Goal: Information Seeking & Learning: Check status

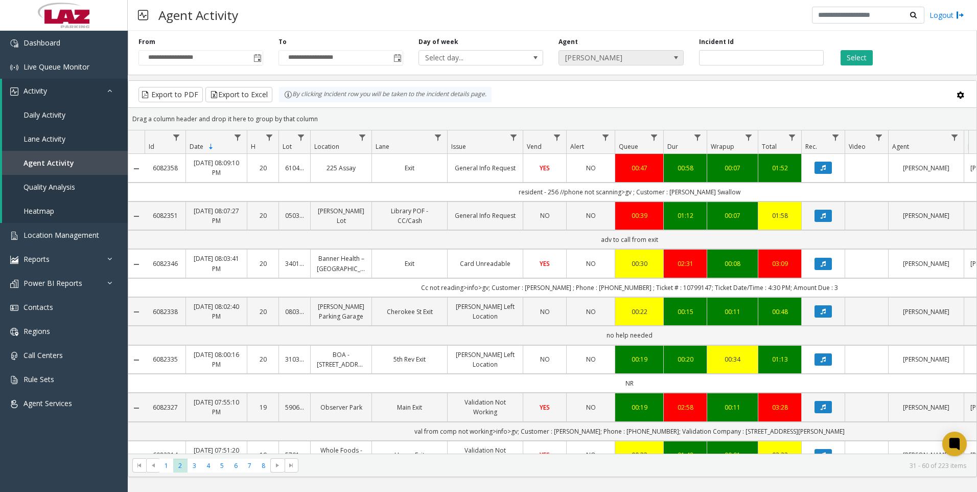
click at [642, 58] on span "[PERSON_NAME]" at bounding box center [608, 58] width 99 height 14
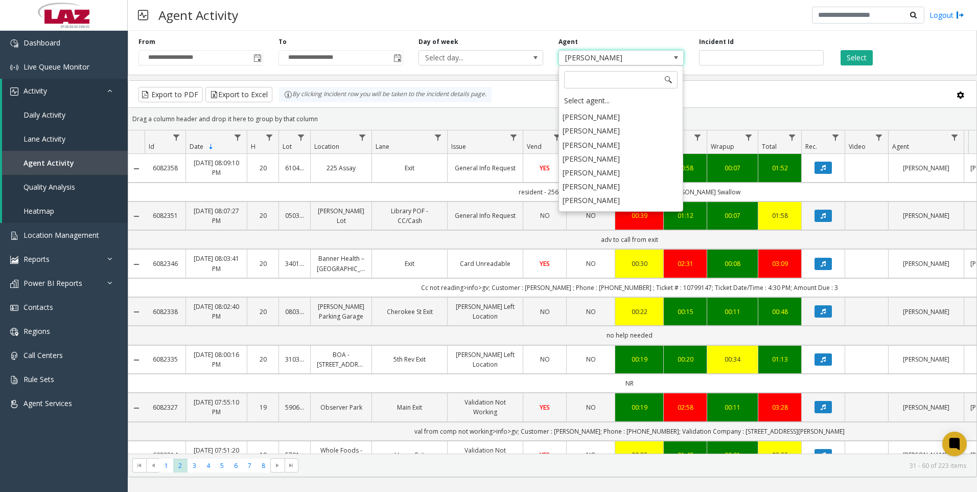
scroll to position [5282, 0]
click at [620, 174] on li "[PERSON_NAME]" at bounding box center [621, 181] width 122 height 14
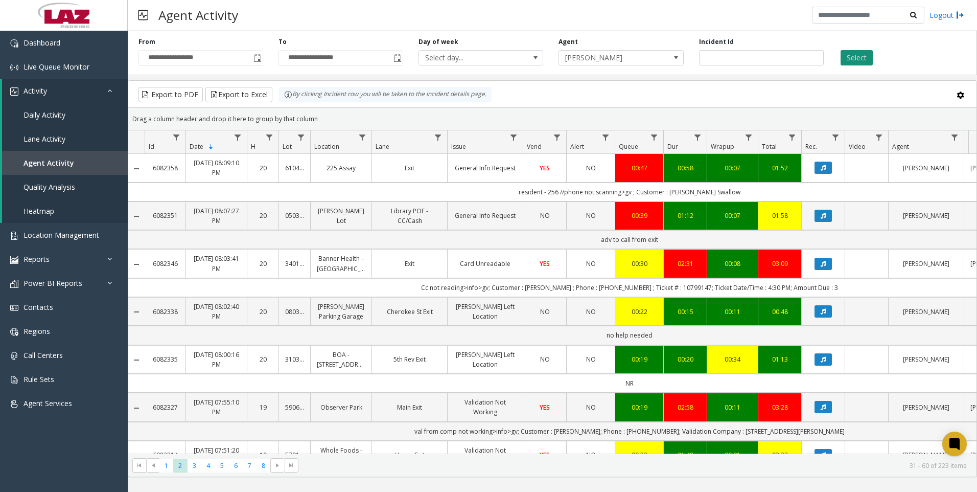
click at [845, 59] on button "Select" at bounding box center [857, 57] width 32 height 15
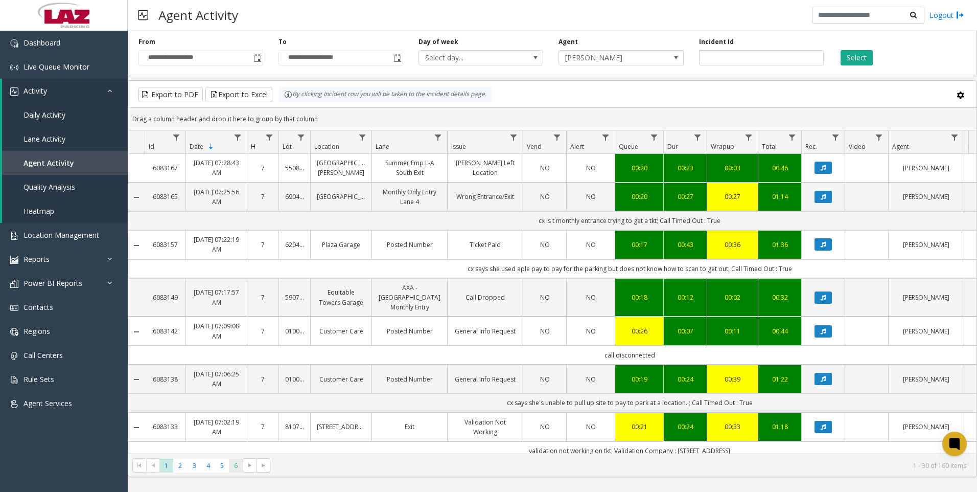
click at [231, 468] on span "6" at bounding box center [236, 465] width 14 height 14
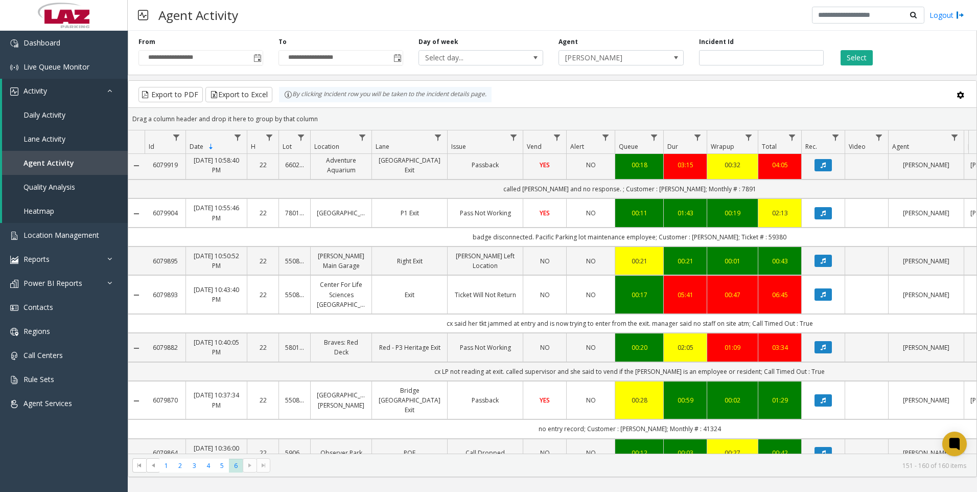
scroll to position [102, 0]
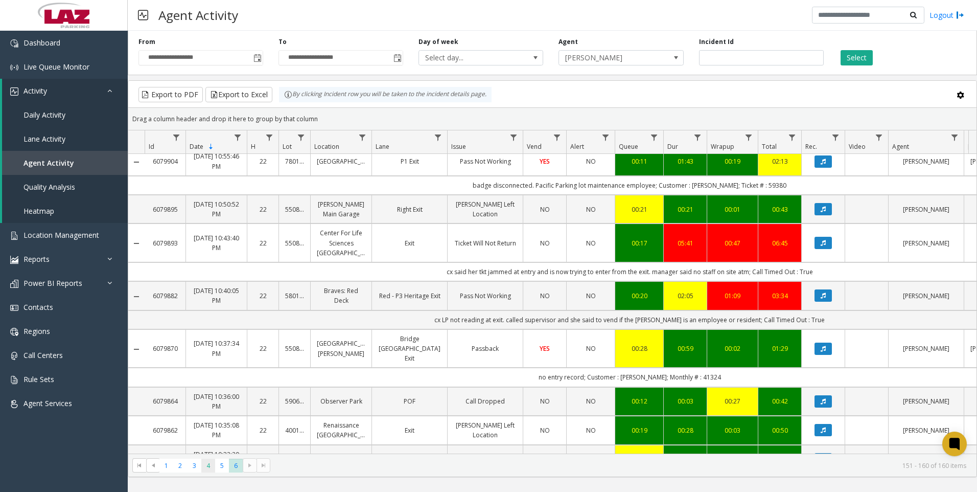
click at [209, 472] on span "4" at bounding box center [208, 465] width 14 height 14
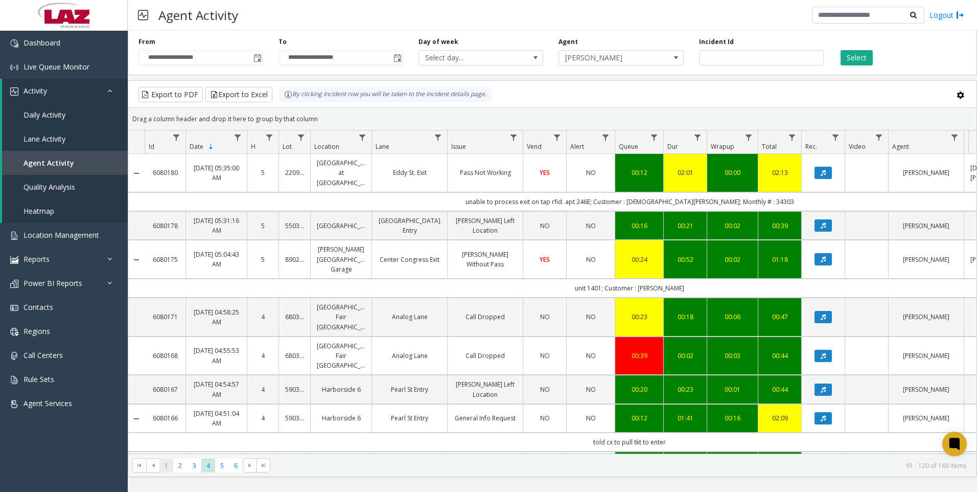
click at [163, 466] on span "1" at bounding box center [166, 465] width 14 height 14
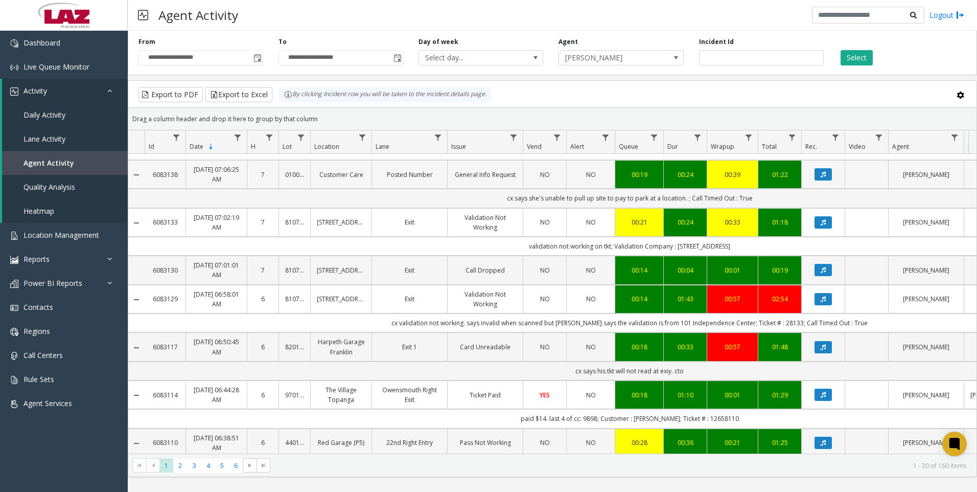
scroll to position [256, 0]
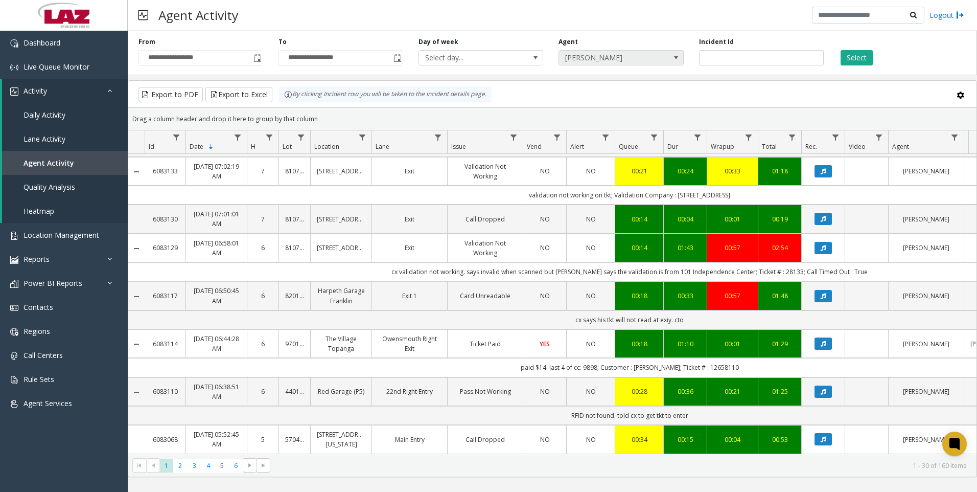
click at [605, 57] on span "[PERSON_NAME]" at bounding box center [608, 58] width 99 height 14
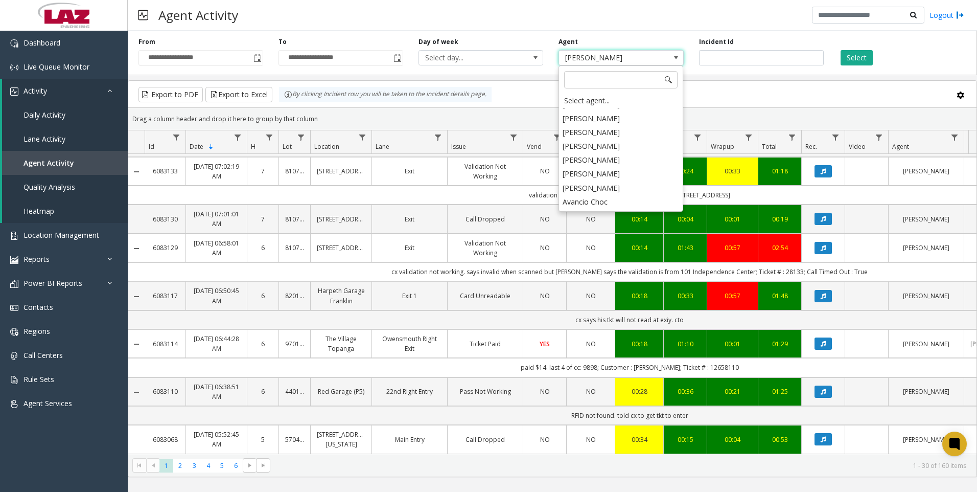
scroll to position [5617, 0]
click at [616, 242] on li "[PERSON_NAME]" at bounding box center [621, 249] width 122 height 14
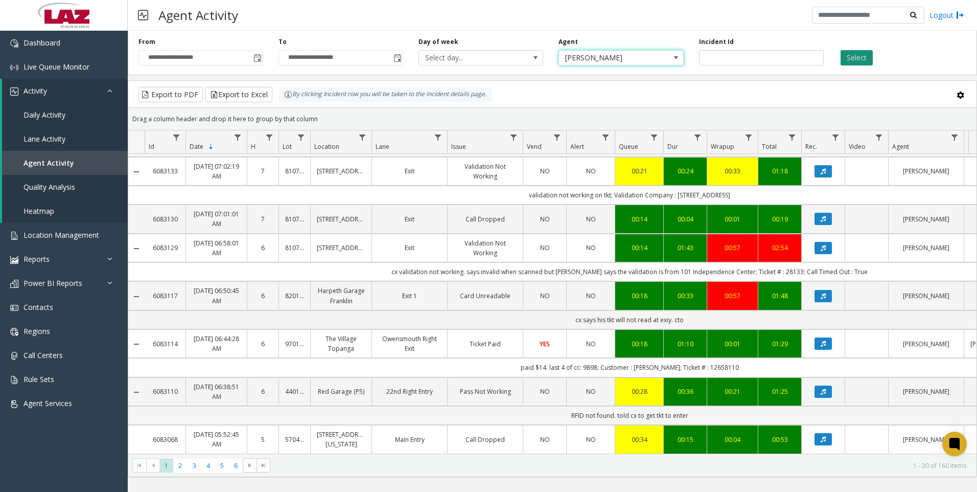
click at [865, 57] on button "Select" at bounding box center [857, 57] width 32 height 15
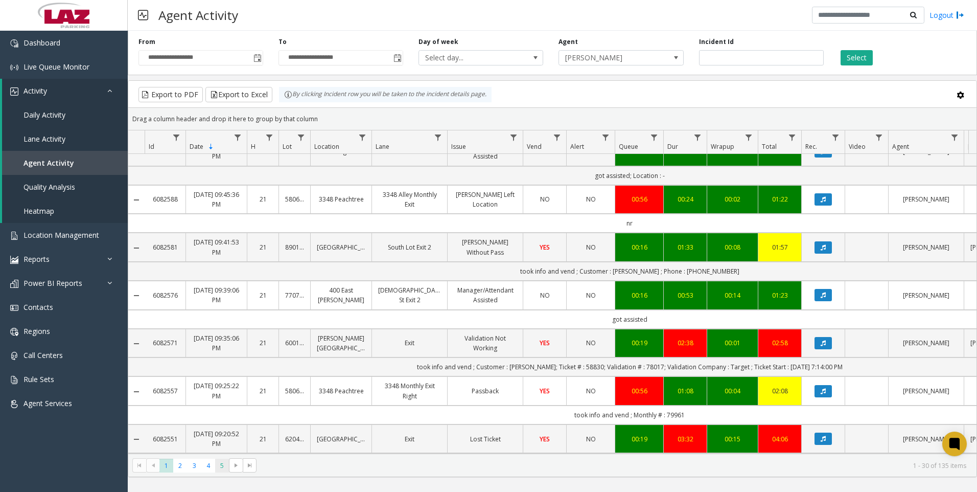
click at [219, 471] on span "5" at bounding box center [222, 465] width 14 height 14
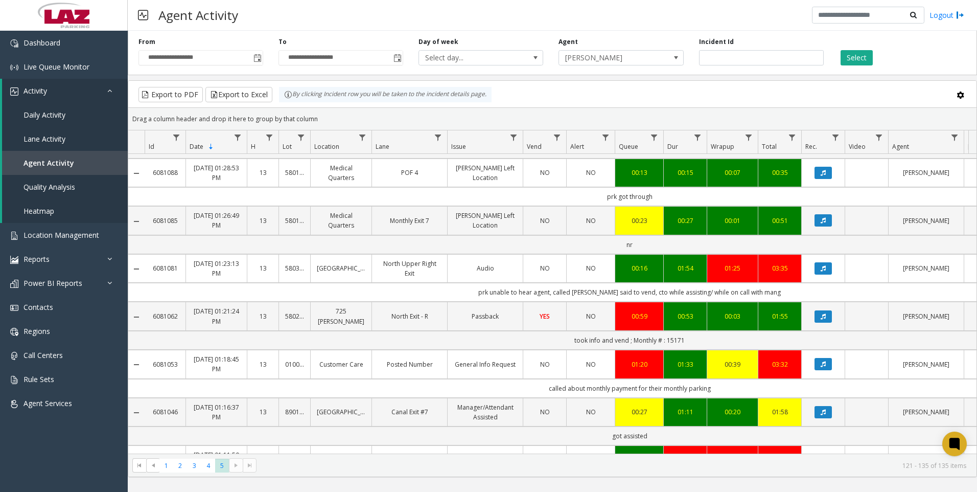
scroll to position [204, 0]
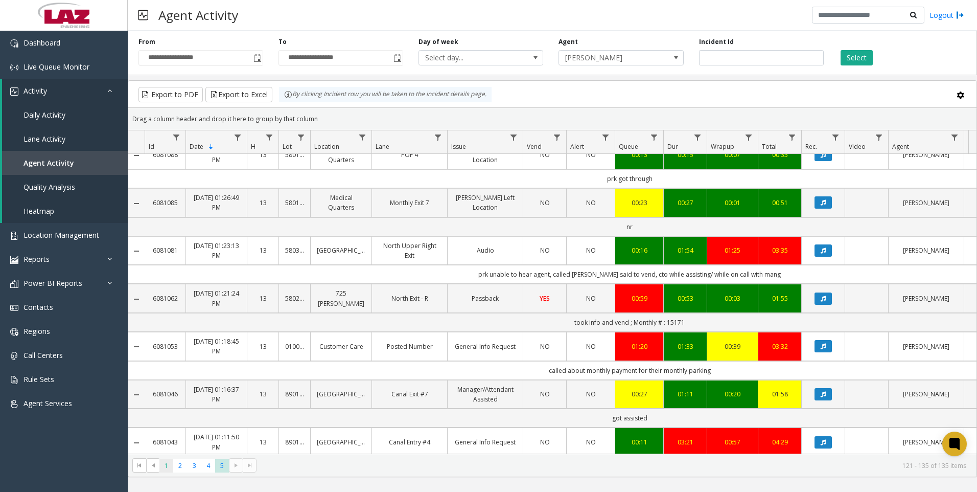
click at [165, 470] on span "1" at bounding box center [166, 465] width 14 height 14
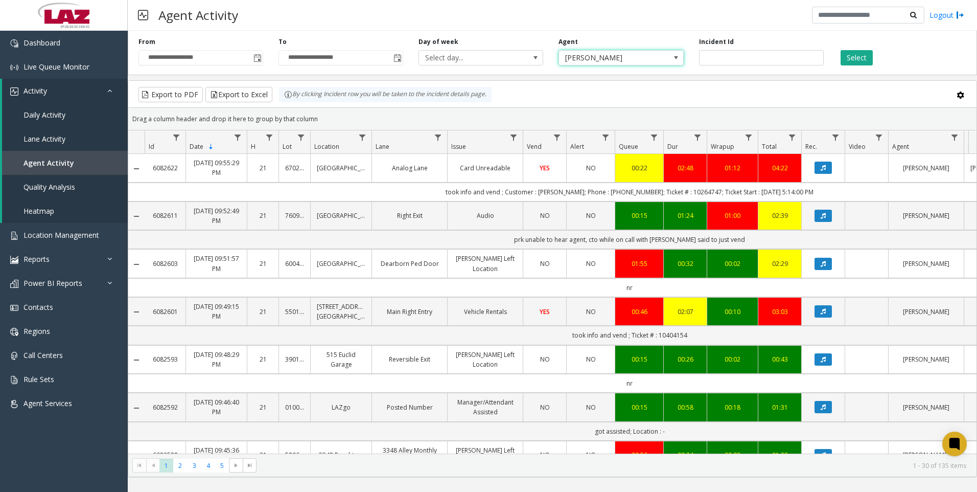
click at [596, 59] on span "[PERSON_NAME]" at bounding box center [608, 58] width 99 height 14
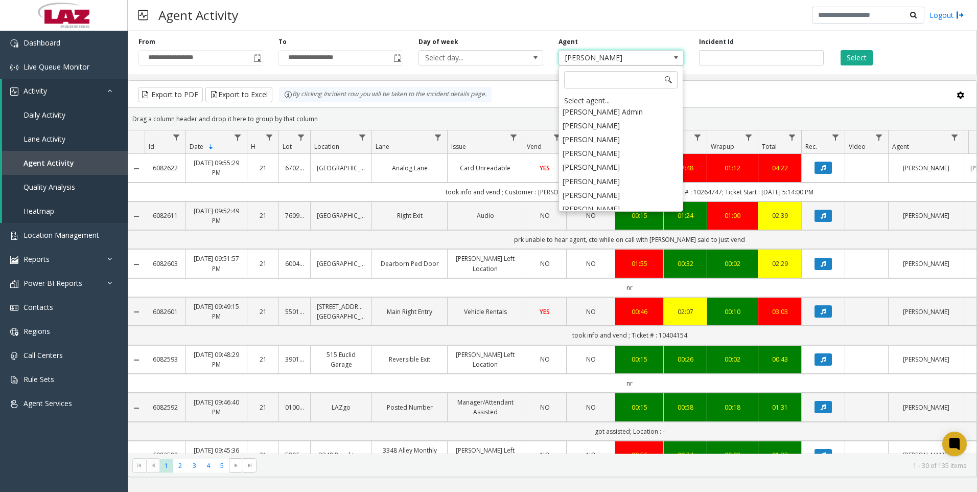
scroll to position [5356, 0]
click at [600, 197] on li "[PERSON_NAME]" at bounding box center [621, 204] width 122 height 14
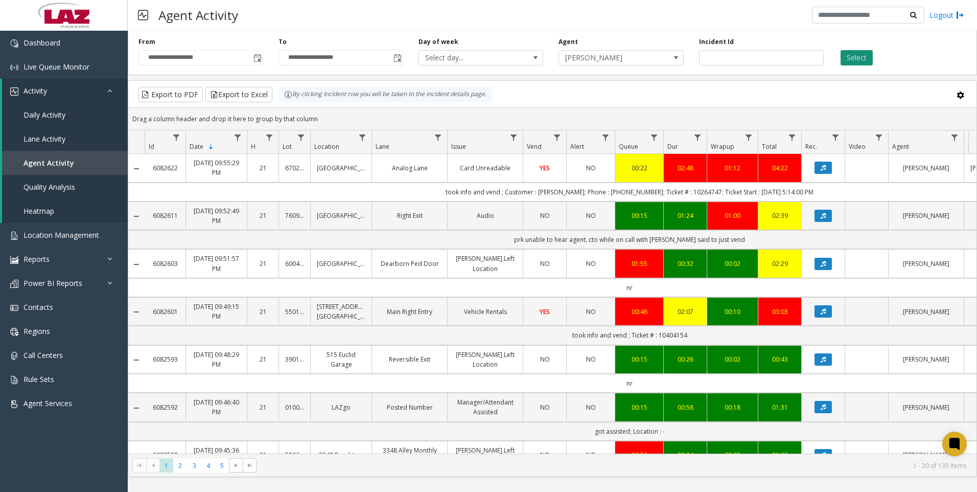
click at [848, 61] on button "Select" at bounding box center [857, 57] width 32 height 15
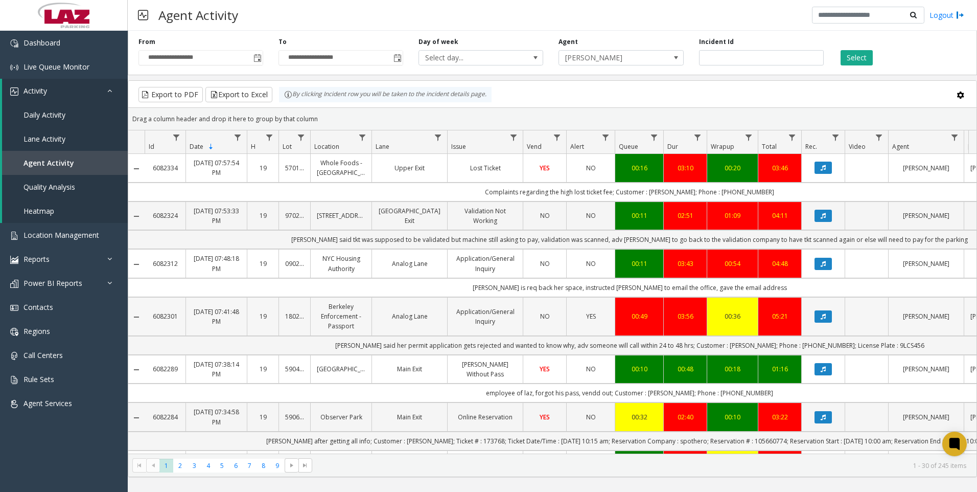
scroll to position [51, 0]
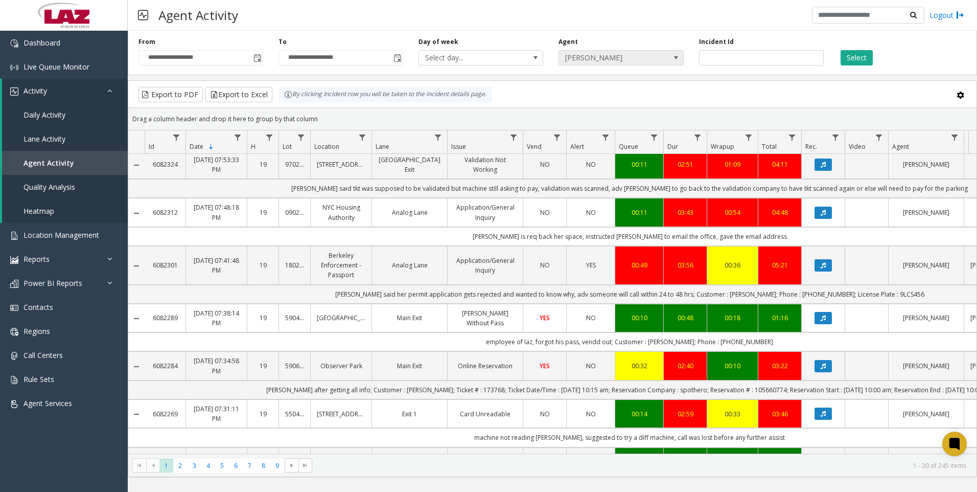
click at [653, 61] on span "[PERSON_NAME]" at bounding box center [608, 58] width 99 height 14
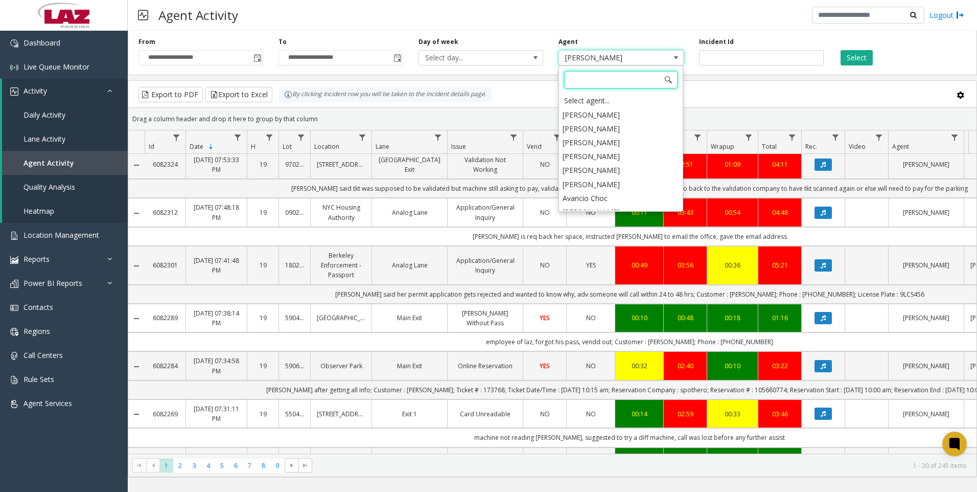
scroll to position [5663, 0]
click at [609, 182] on li "[PERSON_NAME]" at bounding box center [621, 189] width 122 height 14
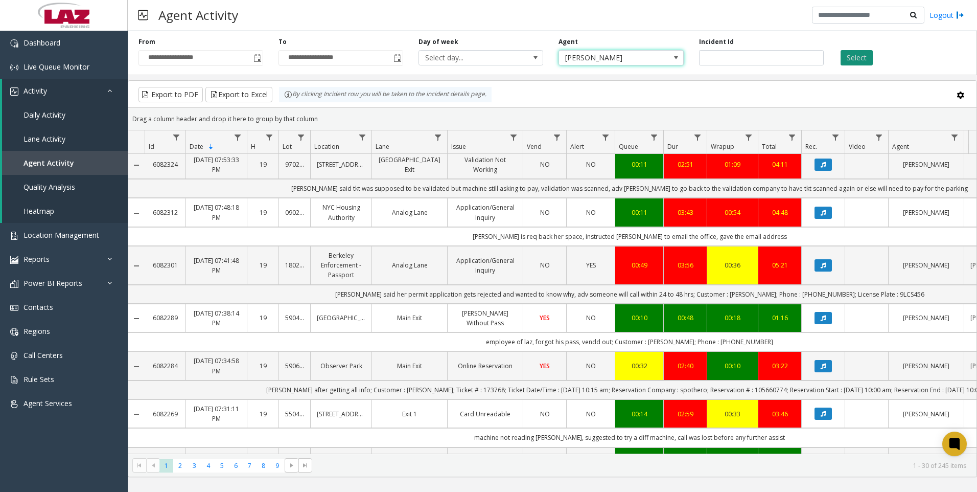
click at [870, 64] on button "Select" at bounding box center [857, 57] width 32 height 15
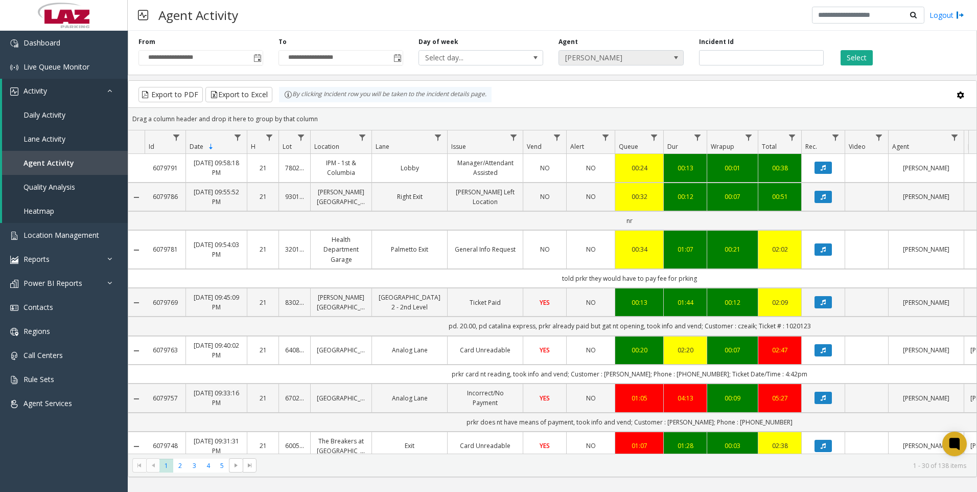
click at [599, 55] on span "[PERSON_NAME]" at bounding box center [608, 58] width 99 height 14
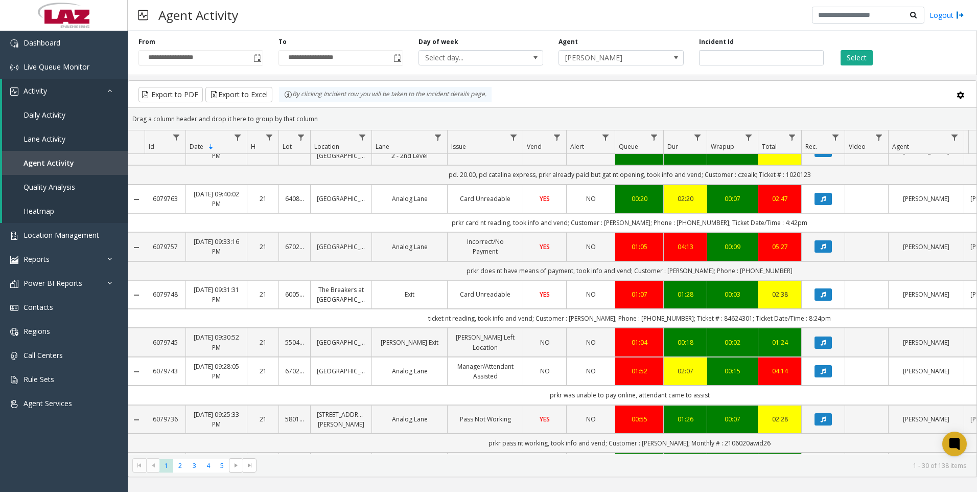
scroll to position [153, 0]
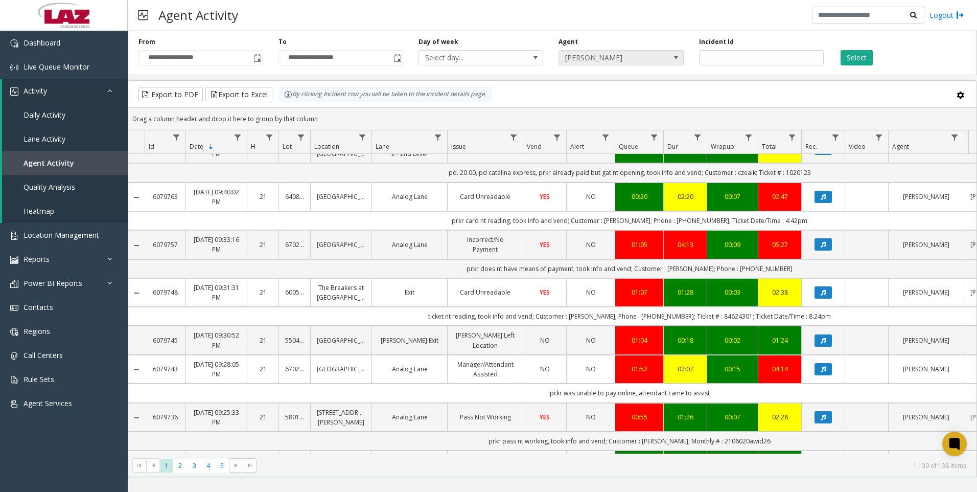
click at [615, 61] on span "[PERSON_NAME]" at bounding box center [608, 58] width 99 height 14
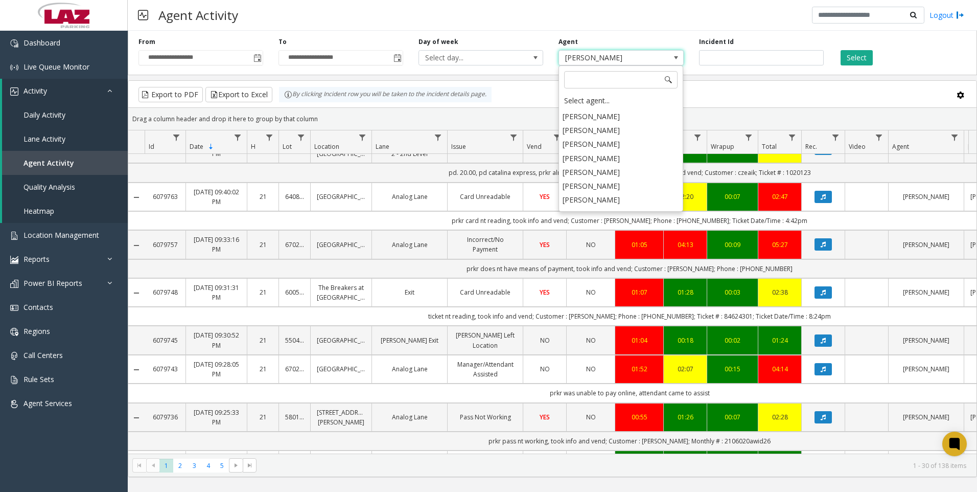
scroll to position [5240, 0]
click at [596, 174] on li "[PERSON_NAME]" at bounding box center [621, 181] width 122 height 14
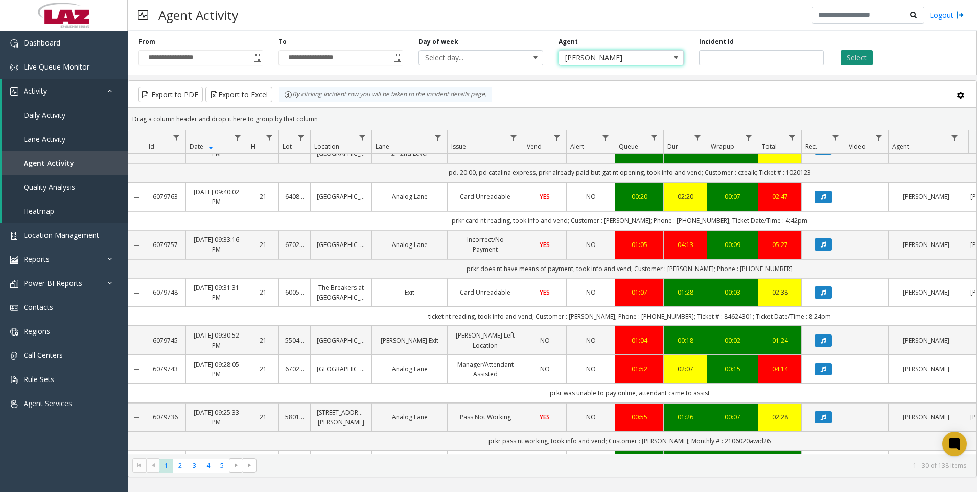
click at [846, 55] on button "Select" at bounding box center [857, 57] width 32 height 15
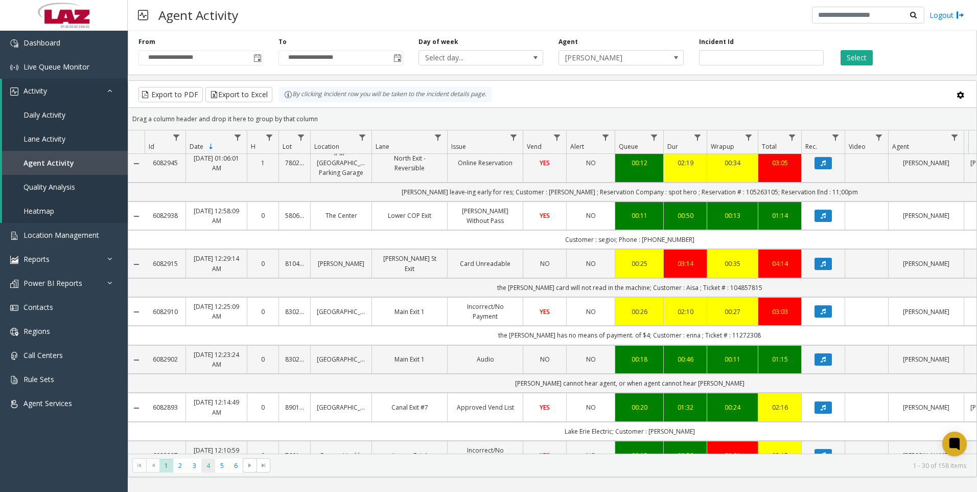
click at [201, 466] on span "4" at bounding box center [208, 465] width 14 height 14
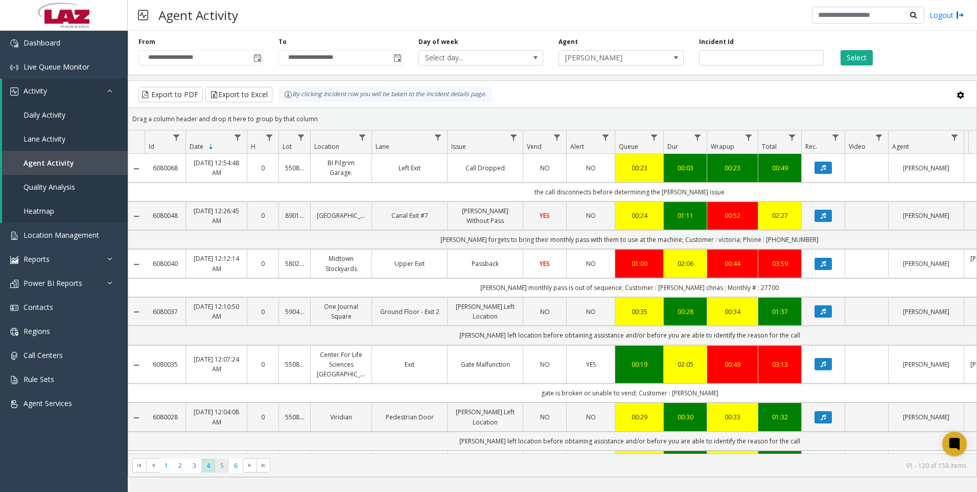
click at [218, 463] on span "5" at bounding box center [222, 465] width 14 height 14
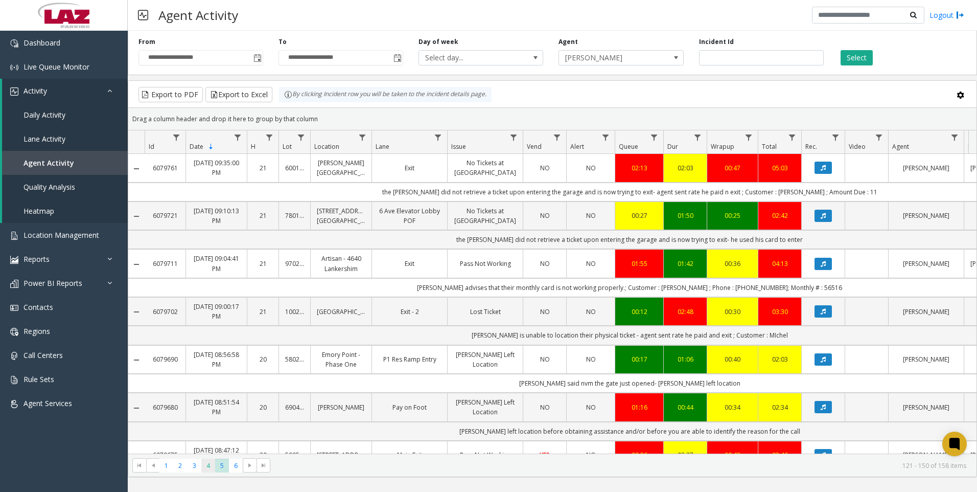
click at [202, 469] on span "4" at bounding box center [208, 465] width 14 height 14
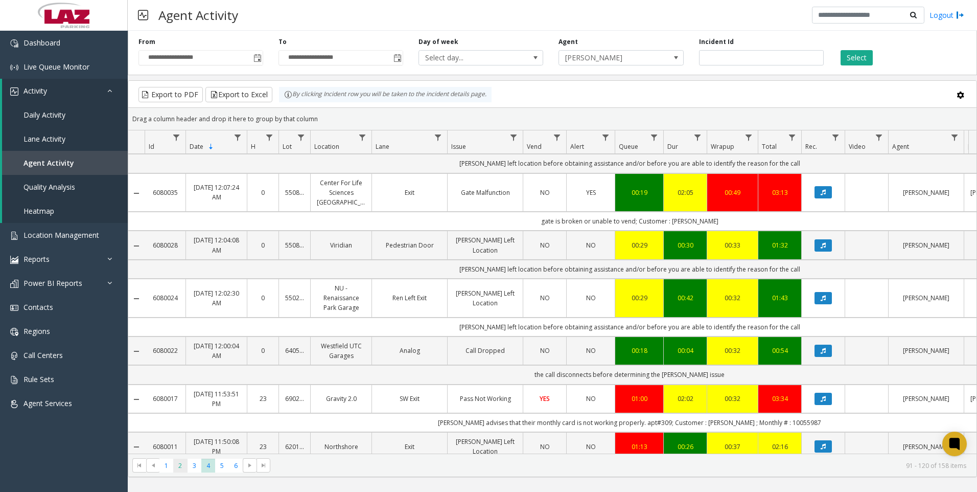
scroll to position [153, 0]
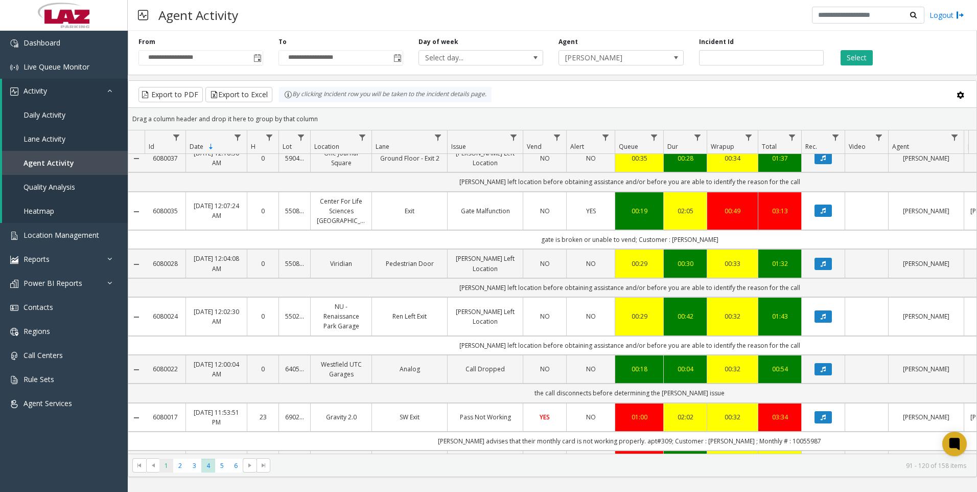
click at [160, 468] on span "1" at bounding box center [166, 465] width 14 height 14
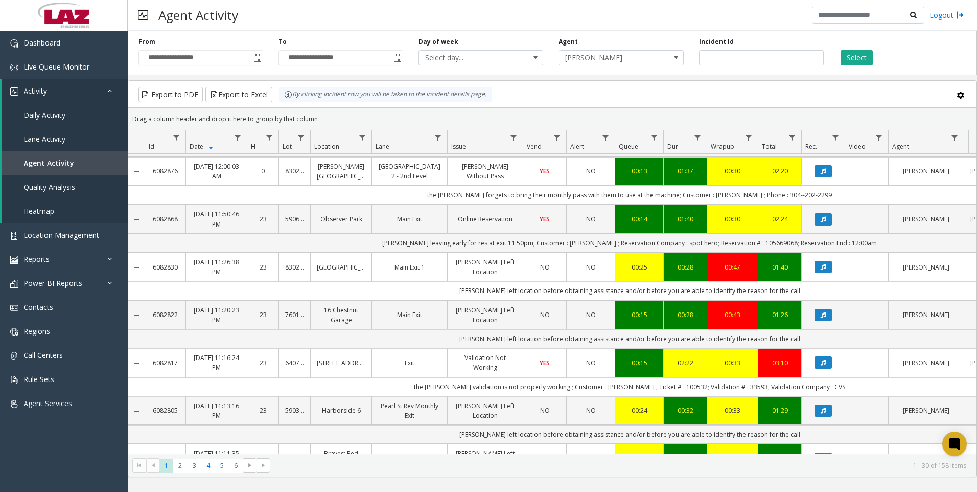
scroll to position [562, 0]
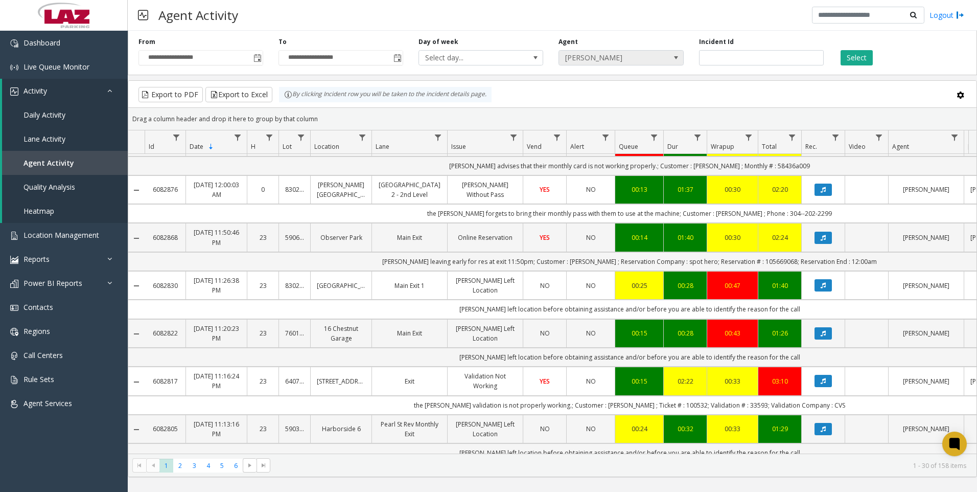
click at [635, 56] on span "[PERSON_NAME]" at bounding box center [608, 58] width 99 height 14
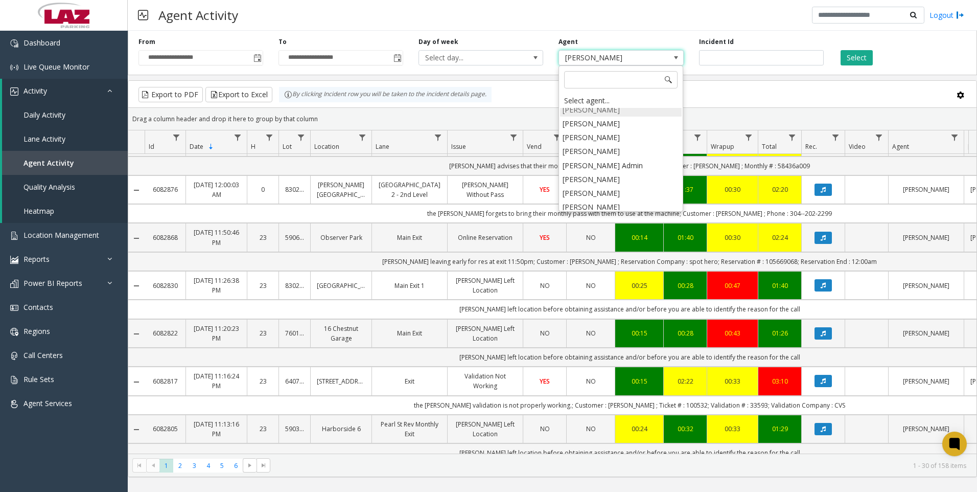
scroll to position [5371, 0]
click at [609, 224] on li "[PERSON_NAME]" at bounding box center [621, 231] width 122 height 14
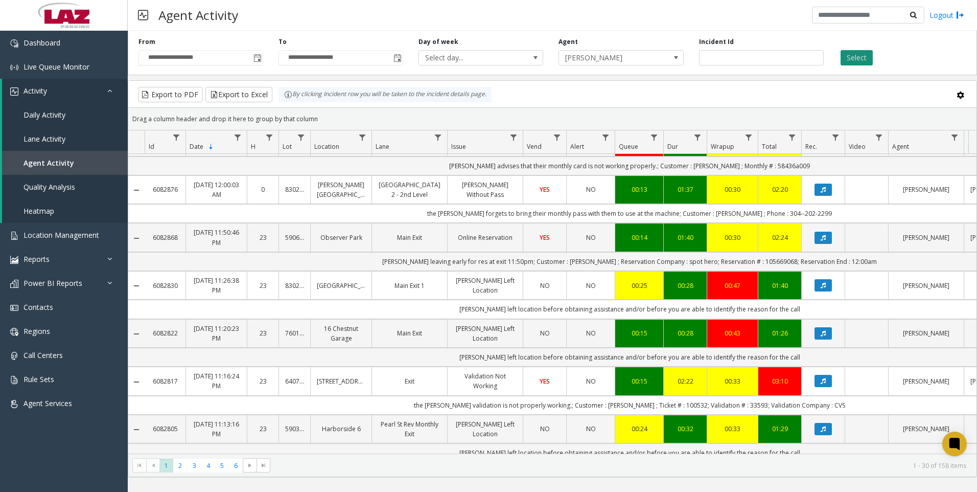
click at [847, 62] on button "Select" at bounding box center [857, 57] width 32 height 15
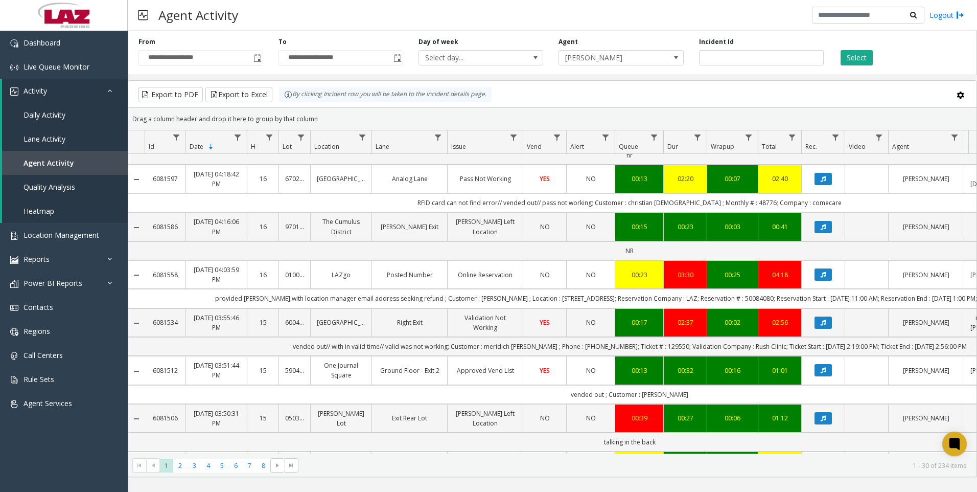
scroll to position [511, 0]
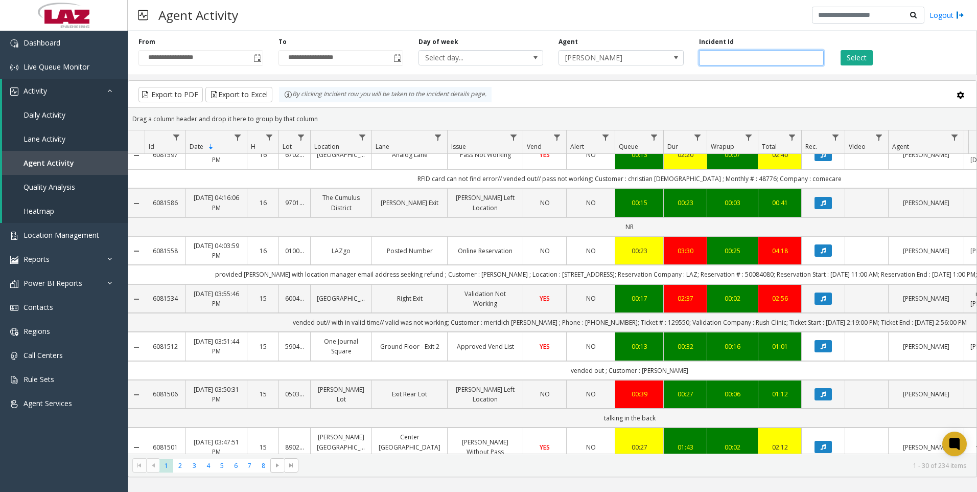
paste input "*******"
click at [846, 54] on button "Select" at bounding box center [857, 57] width 32 height 15
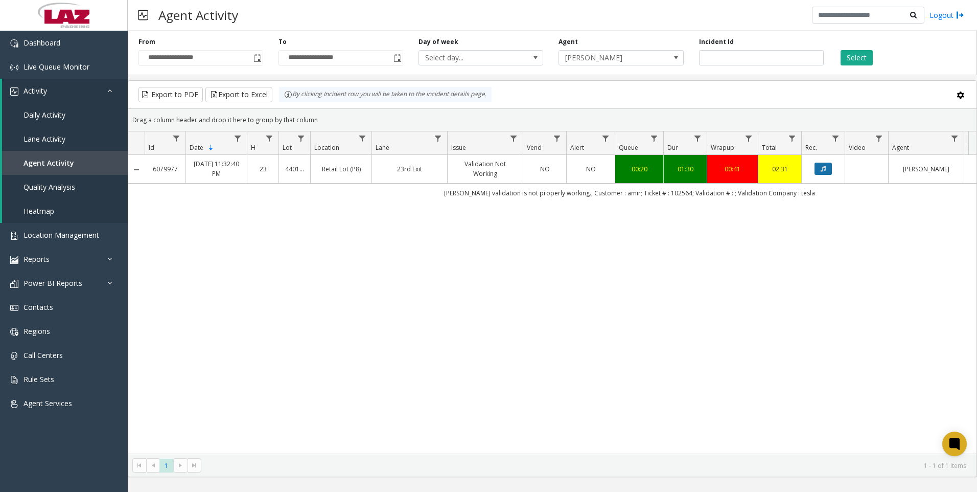
click at [822, 173] on button "Data table" at bounding box center [823, 169] width 17 height 12
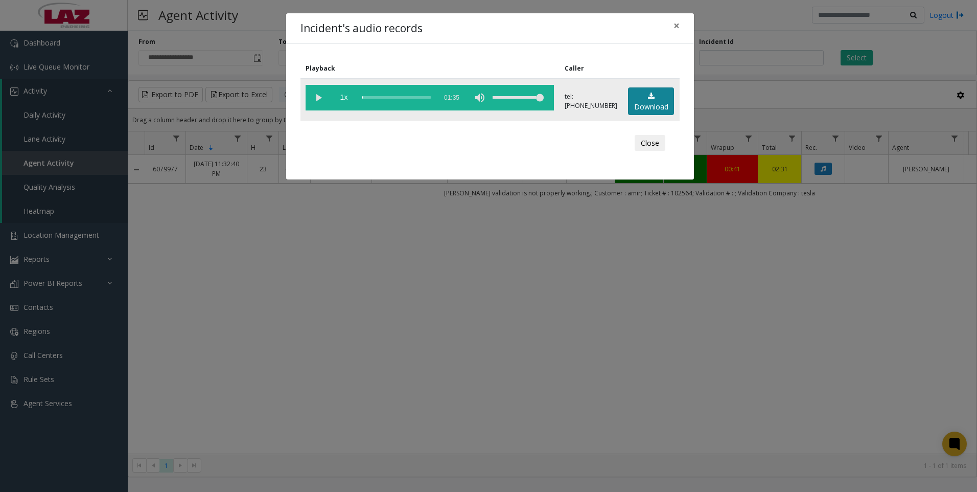
click at [653, 103] on link "Download" at bounding box center [651, 101] width 46 height 28
drag, startPoint x: 286, startPoint y: 411, endPoint x: 283, endPoint y: 416, distance: 5.5
click at [286, 411] on div "Incident's audio records × Playback Caller 1x 01:35 tel:[PHONE_NUMBER] Download…" at bounding box center [488, 246] width 977 height 492
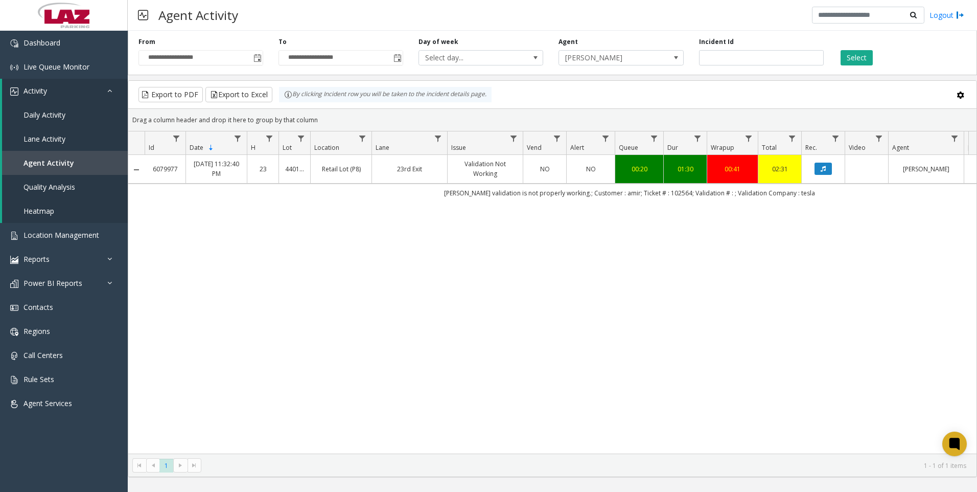
click at [238, 314] on div "6079977 [DATE] 11:32:40 PM 23 440110 Retail Lot (P8) 23rd Exit Validation Not W…" at bounding box center [552, 304] width 848 height 299
click at [174, 375] on div "6079977 [DATE] 11:32:40 PM 23 440110 Retail Lot (P8) 23rd Exit Validation Not W…" at bounding box center [552, 304] width 848 height 299
click at [173, 318] on div "6079977 [DATE] 11:32:40 PM 23 440110 Retail Lot (P8) 23rd Exit Validation Not W…" at bounding box center [552, 304] width 848 height 299
drag, startPoint x: 458, startPoint y: 194, endPoint x: 579, endPoint y: 190, distance: 120.7
click at [579, 190] on td "[PERSON_NAME] validation is not properly working.; Customer : amir; Ticket # : …" at bounding box center [630, 192] width 970 height 18
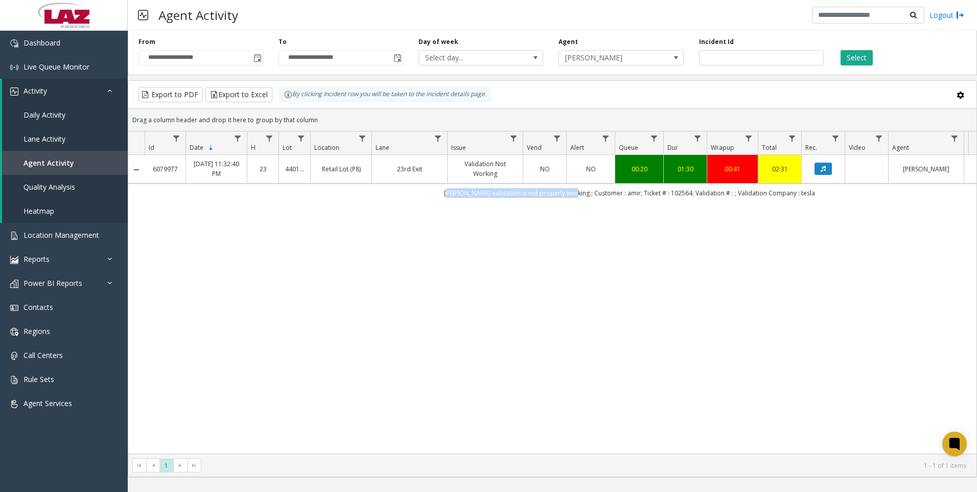
drag, startPoint x: 579, startPoint y: 190, endPoint x: 568, endPoint y: 193, distance: 10.7
copy td "[PERSON_NAME] validation is not properly working"
click at [503, 319] on div "6079977 [DATE] 11:32:40 PM 23 440110 Retail Lot (P8) 23rd Exit Validation Not W…" at bounding box center [552, 304] width 848 height 299
click at [758, 59] on input "*******" at bounding box center [761, 57] width 125 height 15
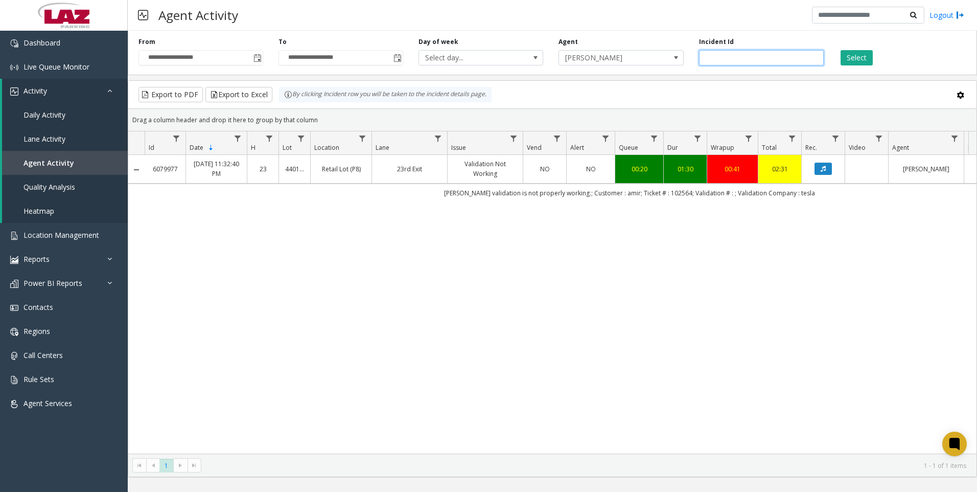
click at [758, 59] on input "*******" at bounding box center [761, 57] width 125 height 15
paste input "number"
type input "*******"
click at [850, 61] on button "Select" at bounding box center [857, 57] width 32 height 15
click at [733, 58] on input "*******" at bounding box center [761, 57] width 125 height 15
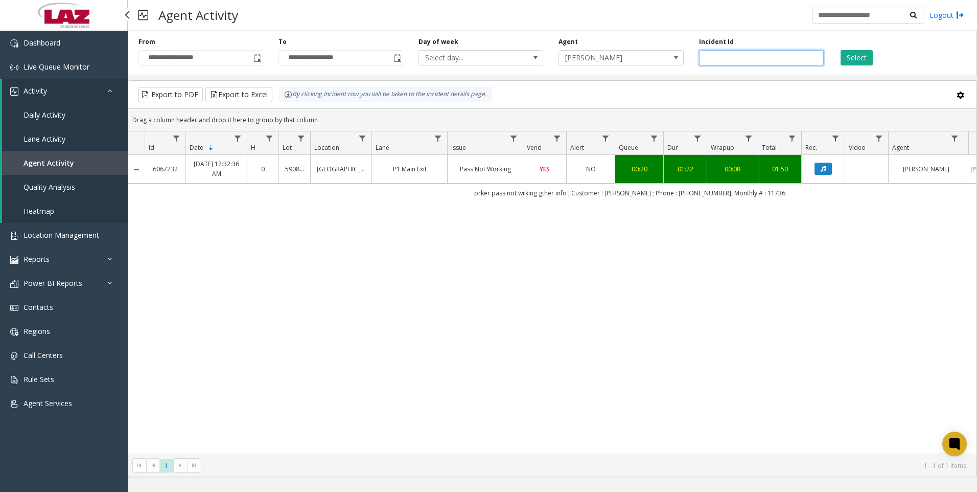
click at [733, 58] on input "*******" at bounding box center [761, 57] width 125 height 15
click at [843, 53] on button "Select" at bounding box center [857, 57] width 32 height 15
click at [821, 169] on icon "Data table" at bounding box center [823, 169] width 5 height 6
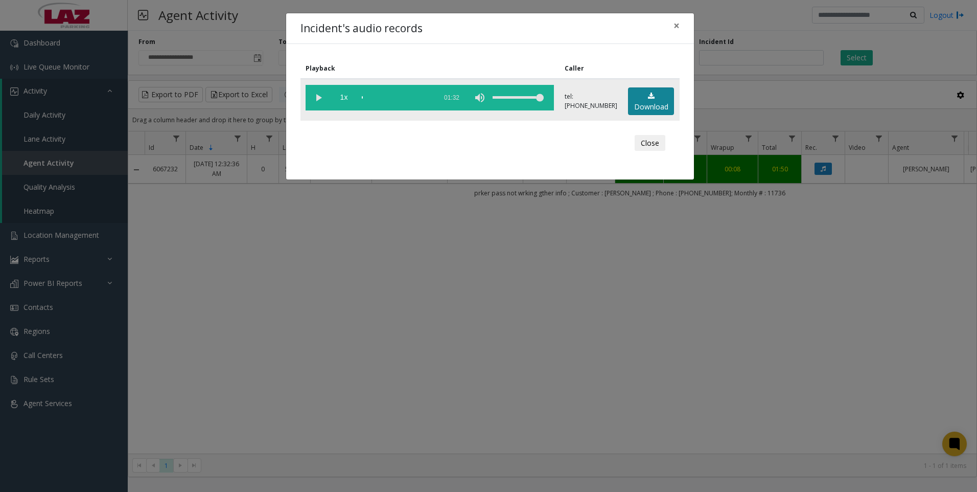
click at [656, 96] on link "Download" at bounding box center [651, 101] width 46 height 28
click at [326, 351] on div "Incident's audio records × Playback Caller 1x 01:32 tel:[PHONE_NUMBER] Download…" at bounding box center [488, 246] width 977 height 492
